Goal: Find specific fact

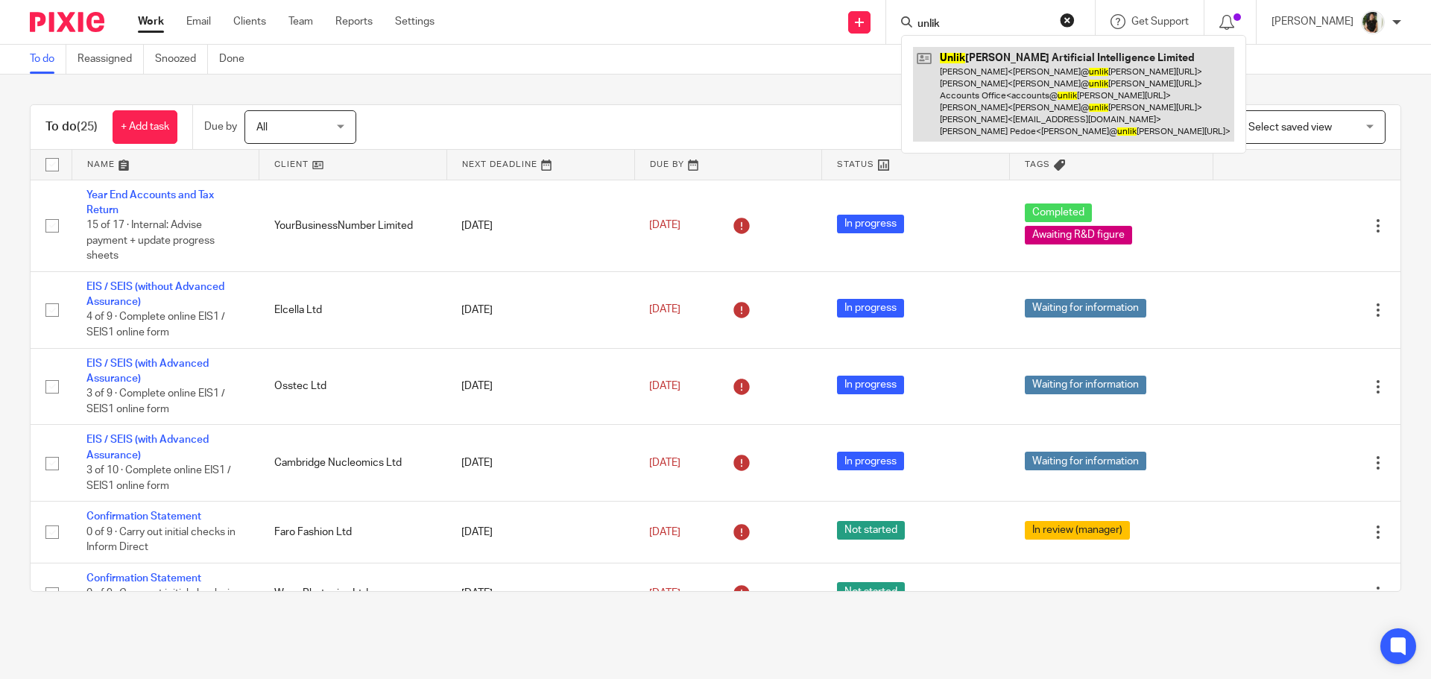
type input "unlik"
click at [1055, 86] on link at bounding box center [1073, 94] width 321 height 95
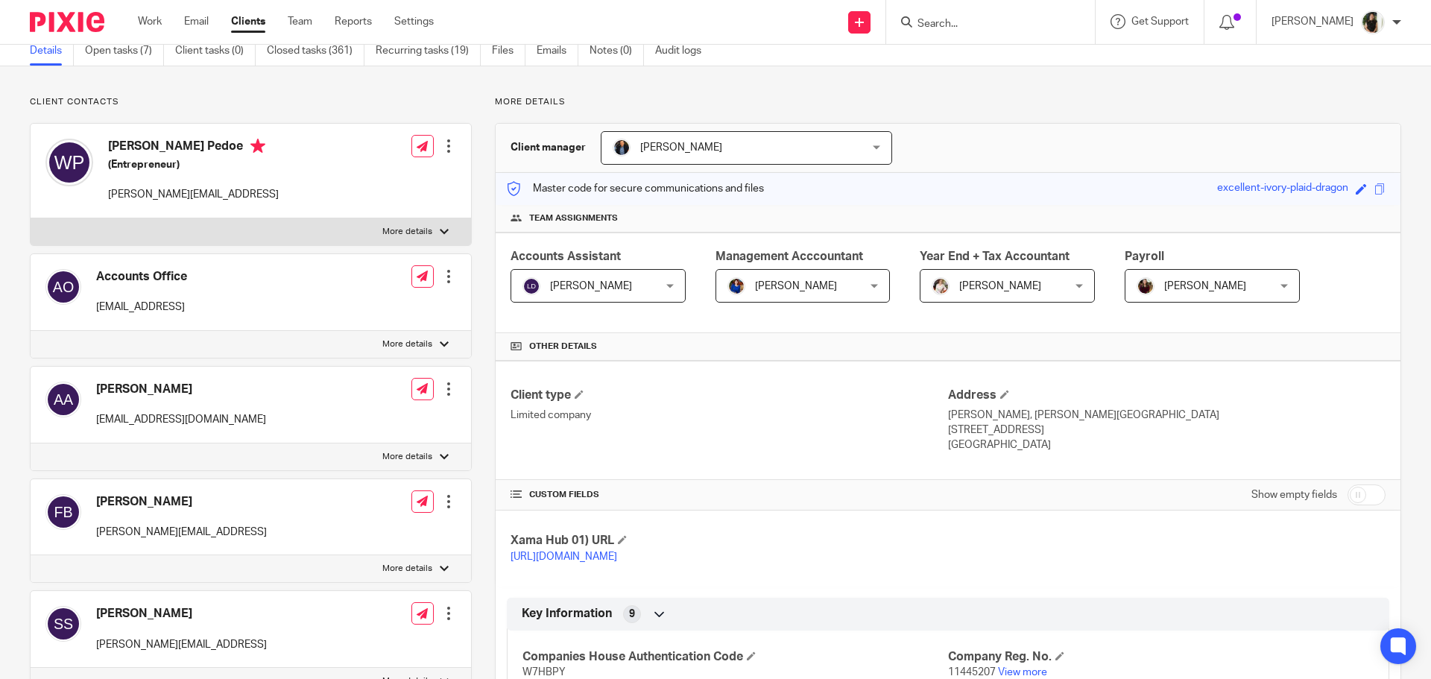
scroll to position [149, 0]
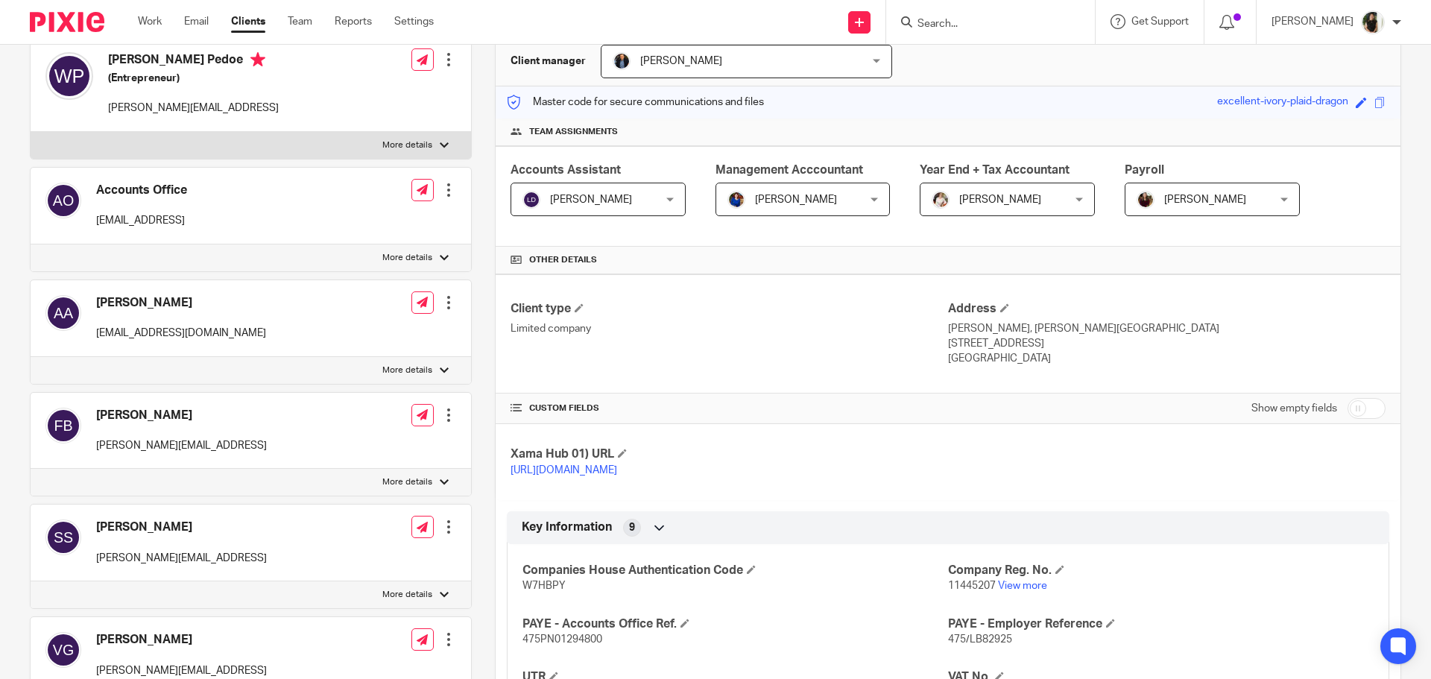
click at [968, 593] on p "11445207 View more" at bounding box center [1161, 585] width 426 height 15
copy p "11445207"
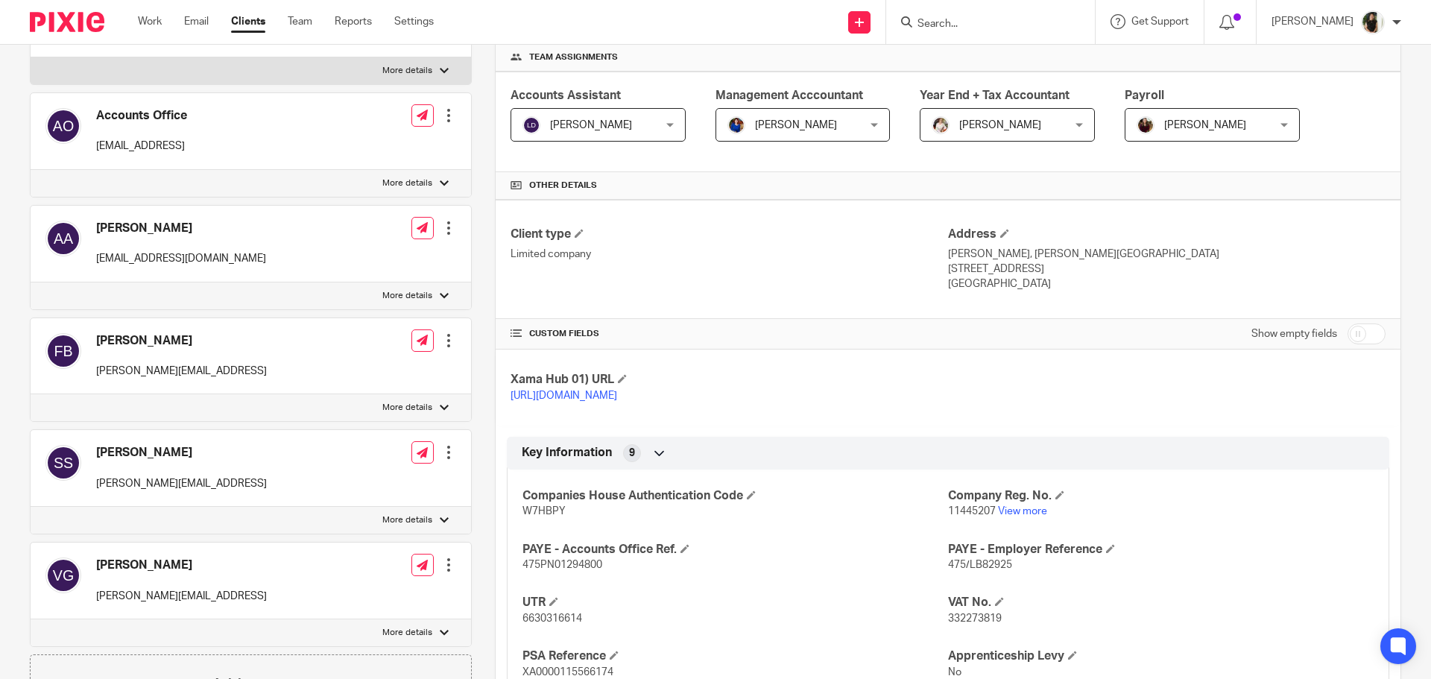
click at [556, 517] on span "W7HBPY" at bounding box center [544, 511] width 43 height 10
copy span "W7HBPY"
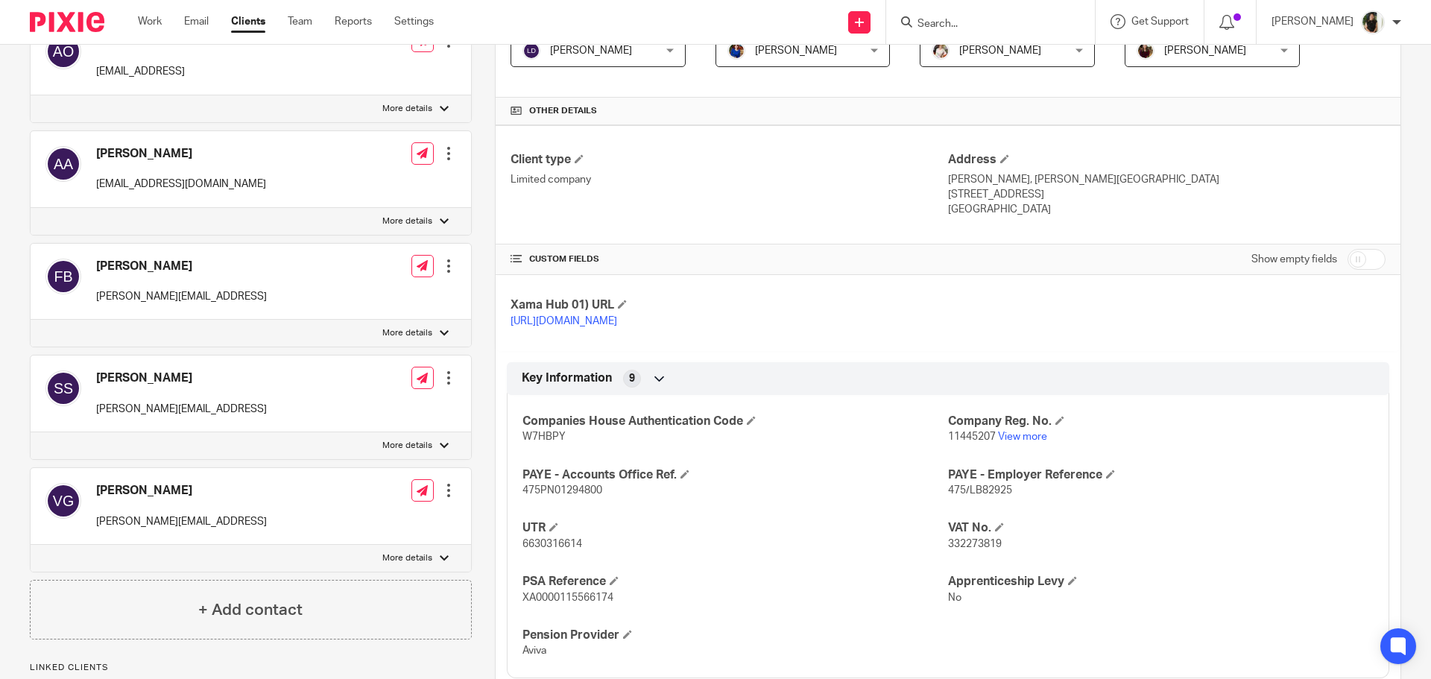
click at [976, 442] on span "11445207" at bounding box center [972, 437] width 48 height 10
copy p "11445207"
click at [534, 442] on span "W7HBPY" at bounding box center [544, 437] width 43 height 10
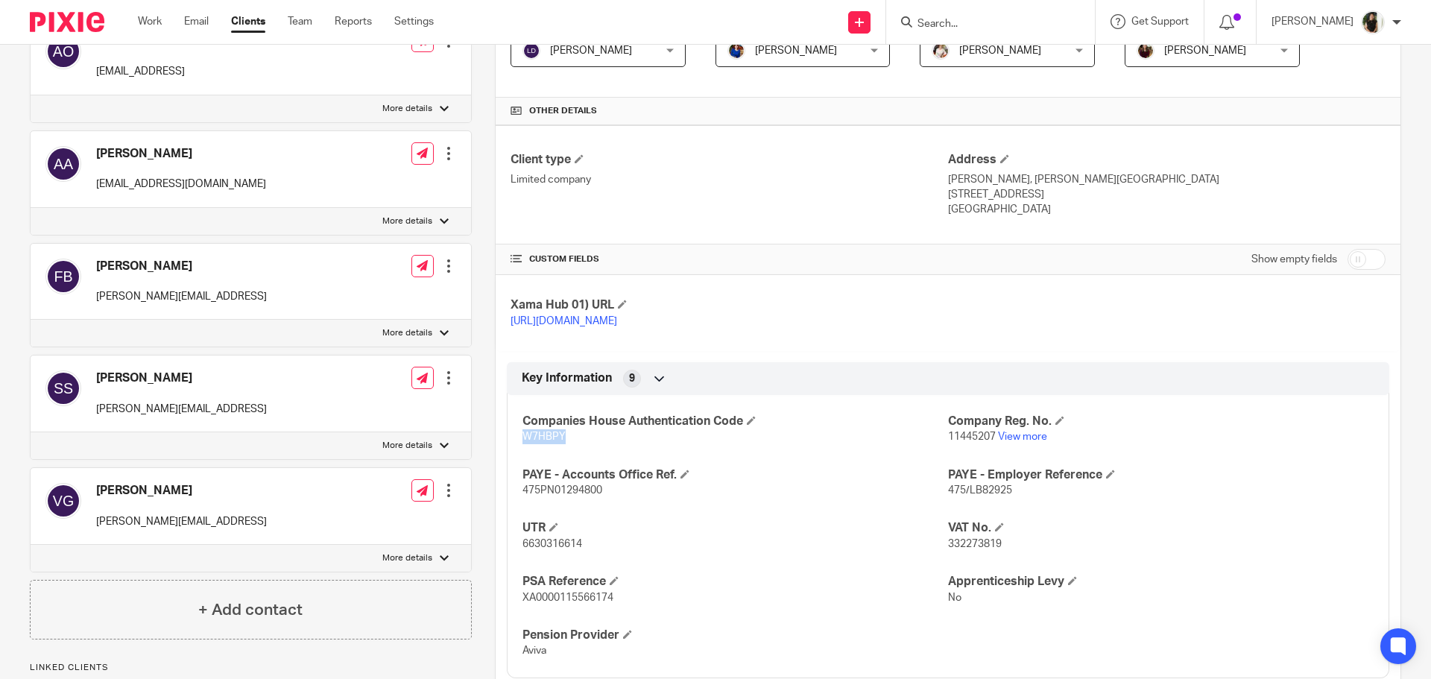
copy span "W7HBPY"
